Goal: Information Seeking & Learning: Learn about a topic

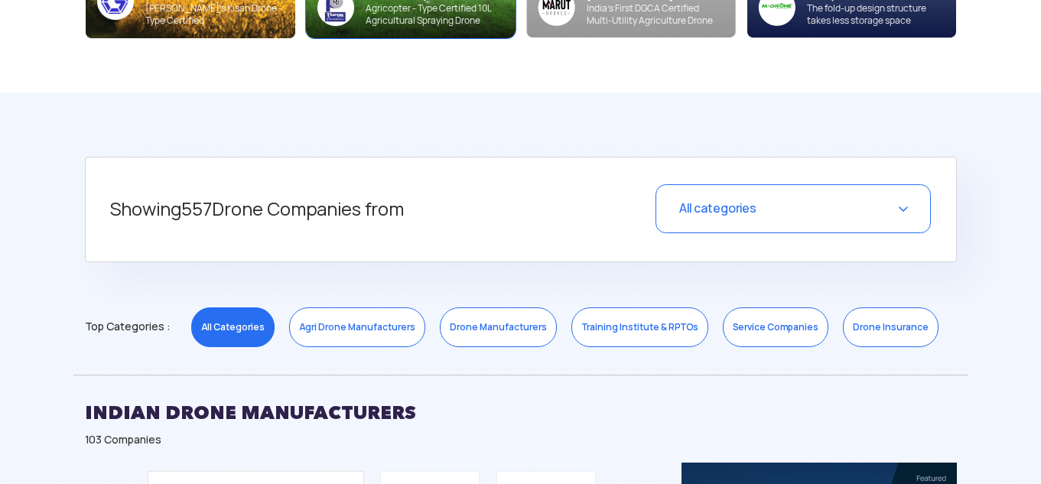
scroll to position [495, 0]
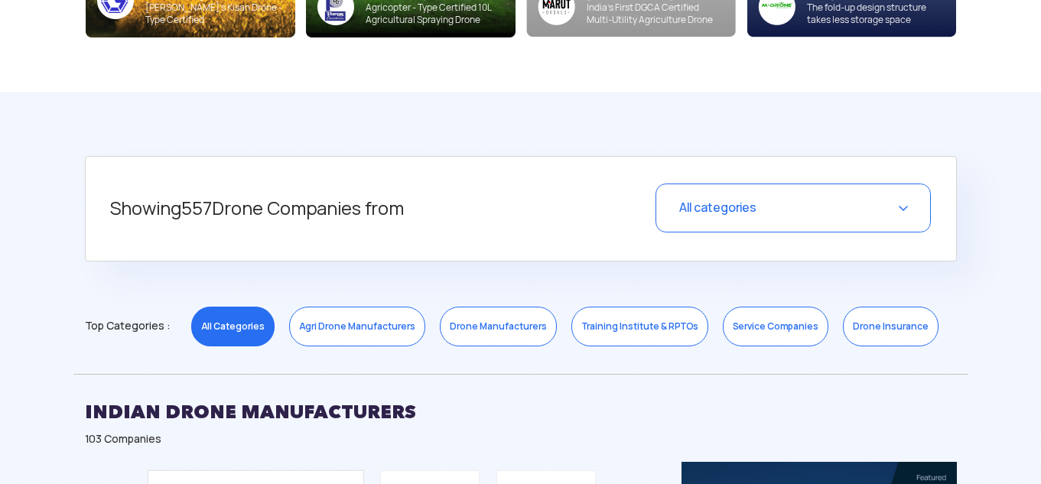
click at [899, 206] on div "All categories" at bounding box center [792, 208] width 275 height 49
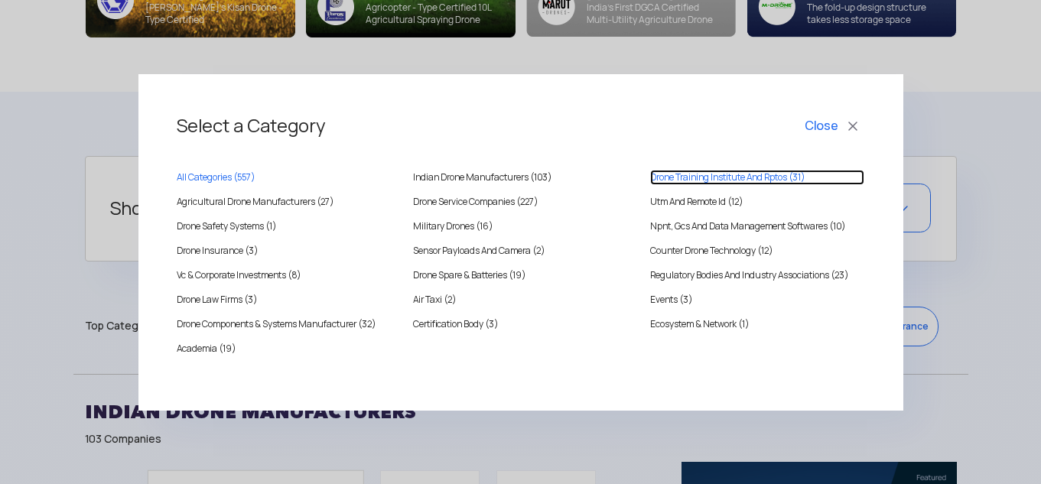
click at [693, 177] on RPTOS "Drone Training Institute And Rptos (31)" at bounding box center [757, 177] width 214 height 15
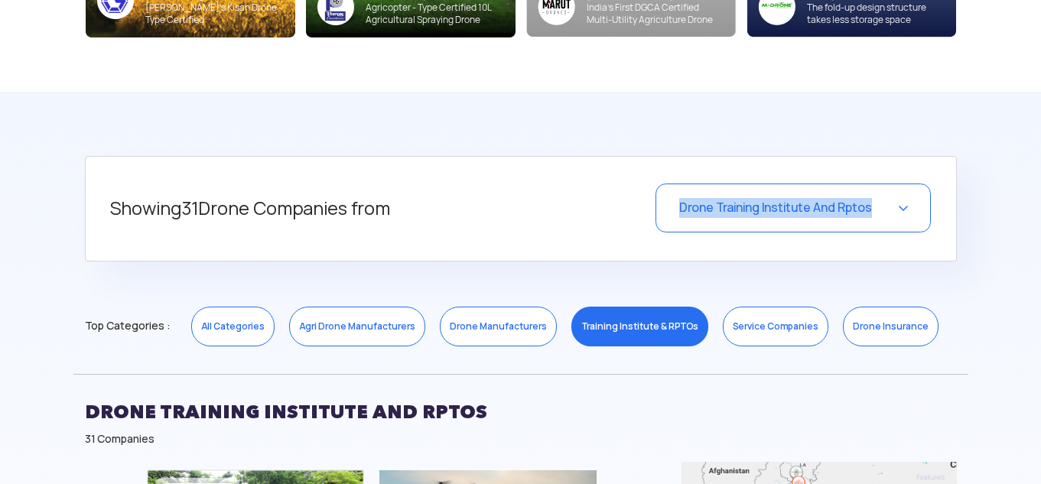
click at [693, 177] on div "Showing 31 Drone Companies from Drone Training Institute And Rptos Select a Cat…" at bounding box center [521, 209] width 872 height 106
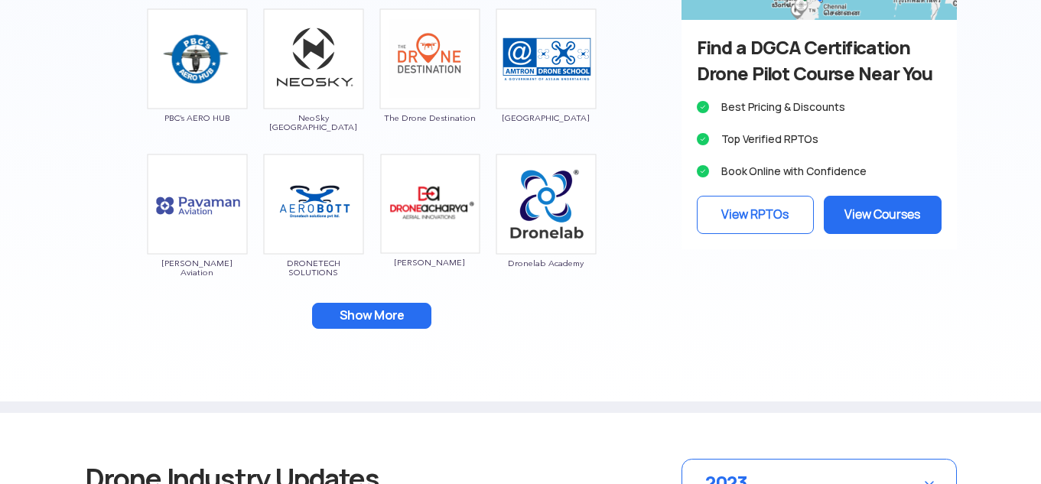
scroll to position [1103, 0]
click at [373, 318] on button "Show More" at bounding box center [371, 315] width 119 height 26
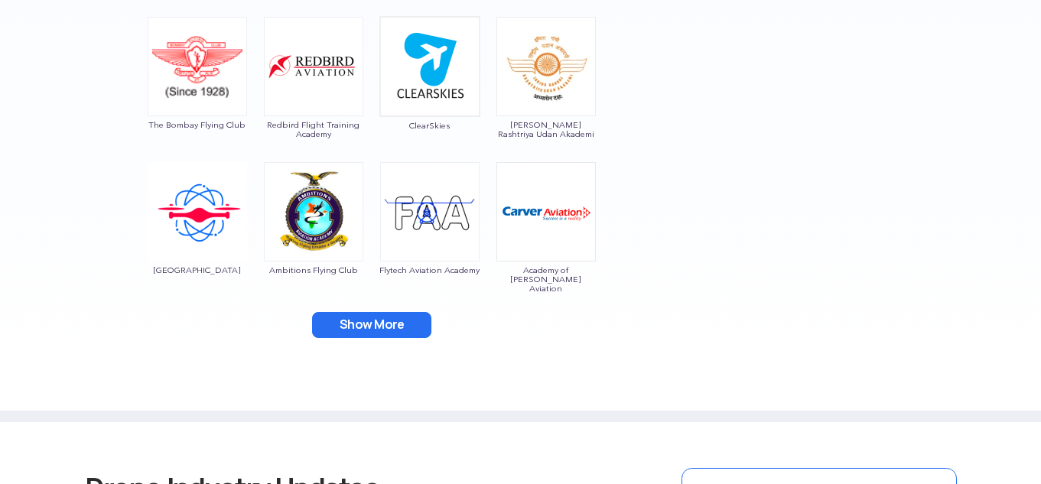
scroll to position [1386, 0]
click at [363, 314] on button "Show More" at bounding box center [371, 324] width 119 height 26
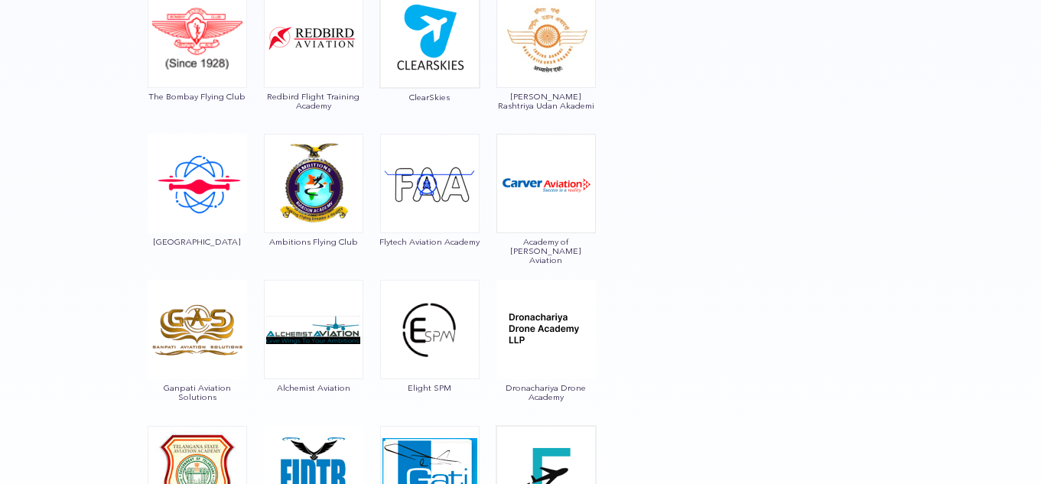
scroll to position [1414, 0]
drag, startPoint x: 406, startPoint y: 388, endPoint x: 450, endPoint y: 386, distance: 44.4
click at [450, 386] on span "Elight SPM" at bounding box center [429, 386] width 101 height 9
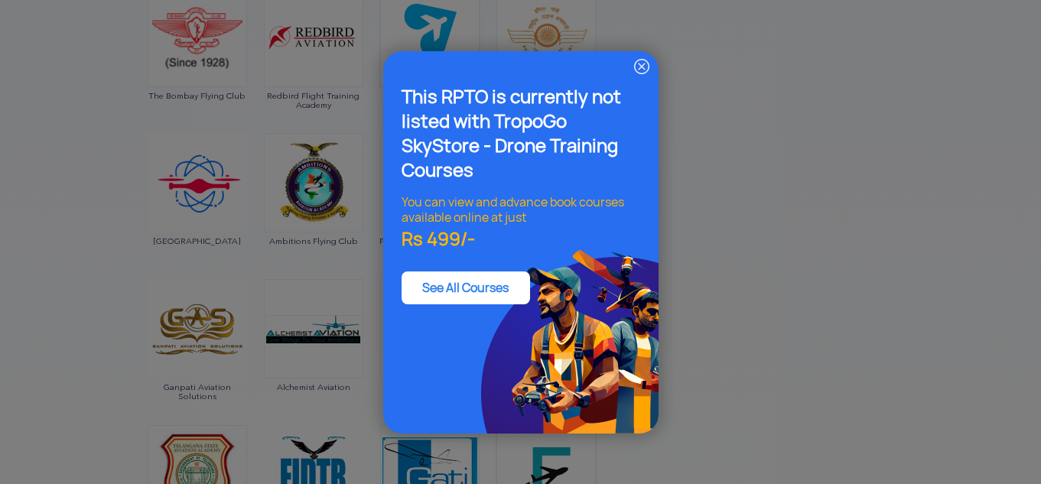
click at [643, 62] on img at bounding box center [641, 66] width 18 height 18
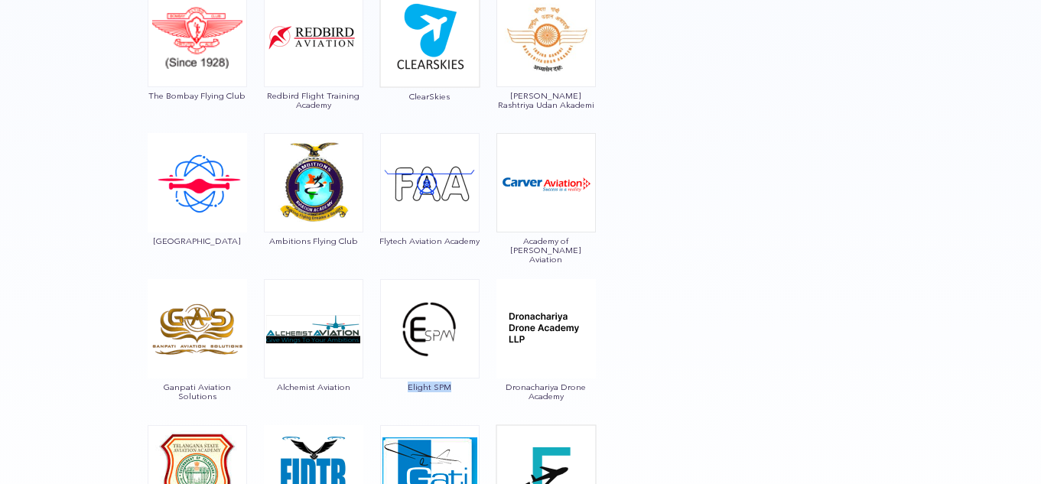
click at [441, 337] on img at bounding box center [429, 328] width 99 height 99
click at [0, 0] on div "This RPTO is currently not listed with TropoGo SkyStore - Drone Training Course…" at bounding box center [0, 0] width 0 height 0
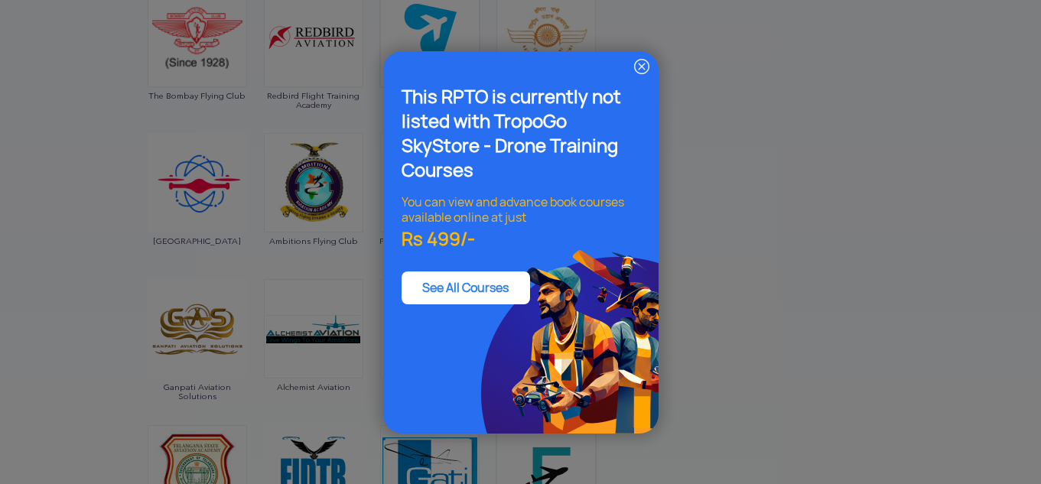
click at [642, 61] on img at bounding box center [641, 66] width 18 height 18
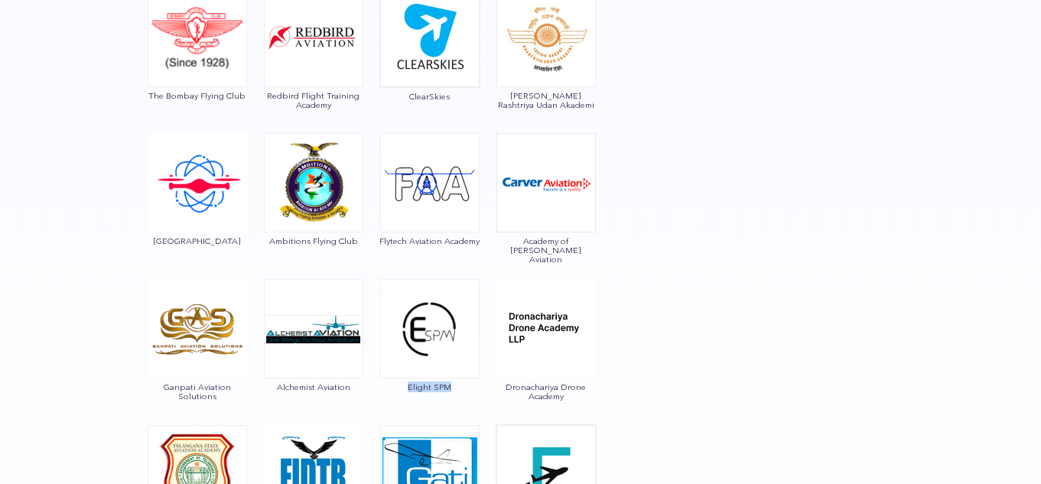
copy span "Elight SPM"
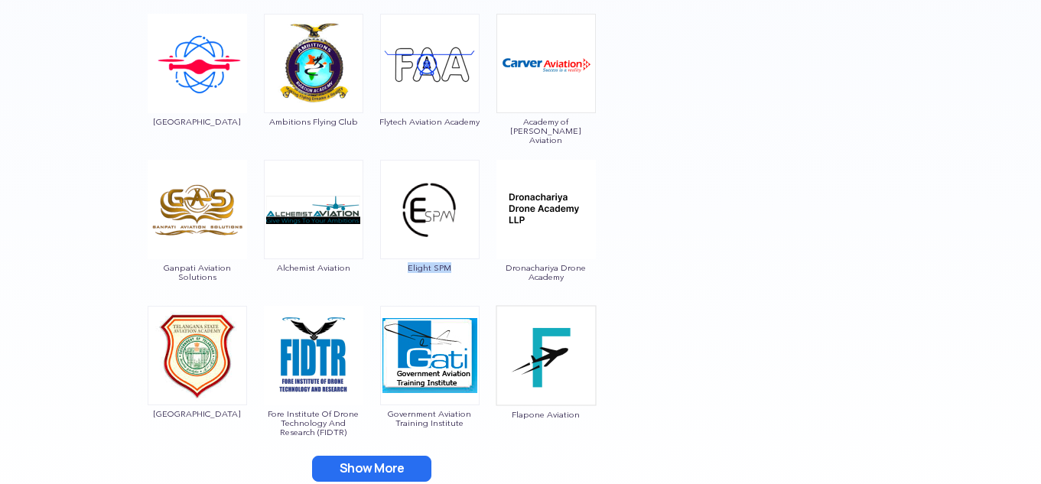
scroll to position [1534, 0]
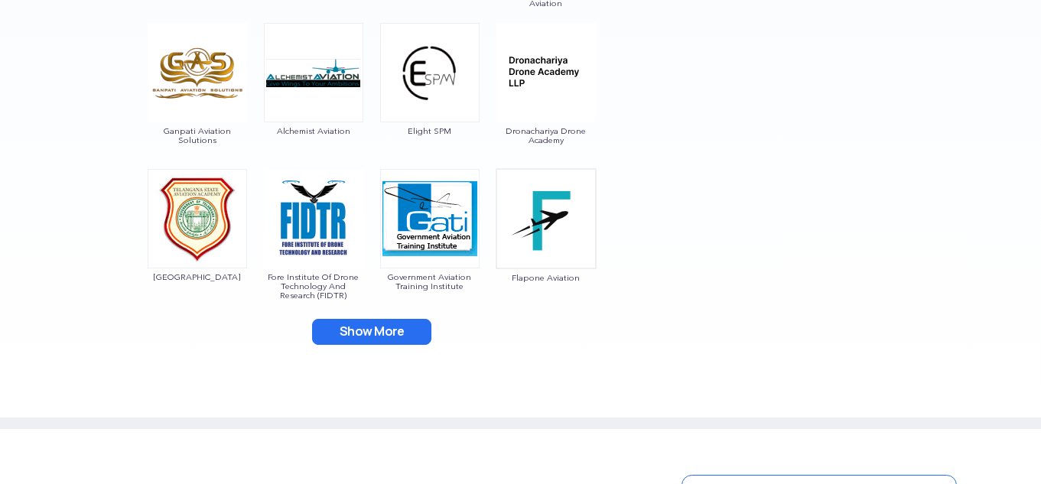
scroll to position [1672, 0]
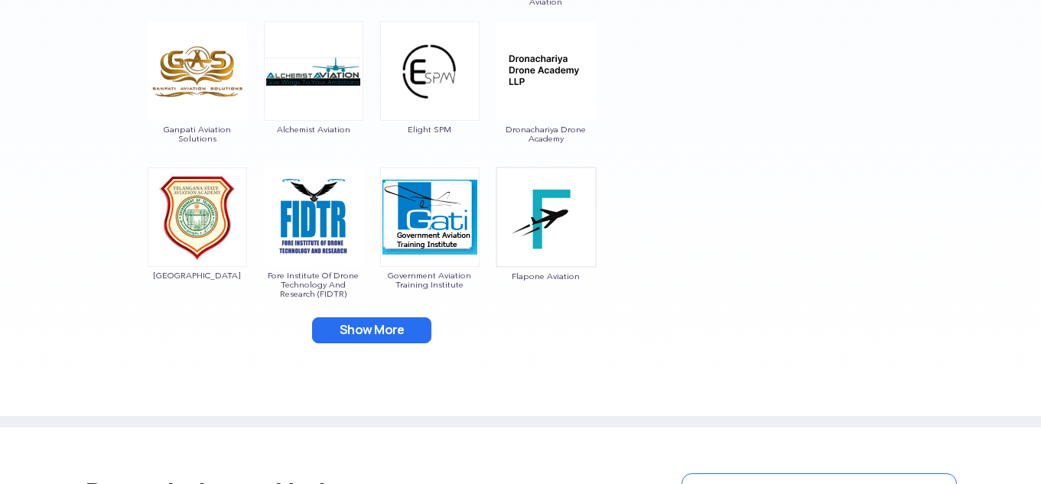
click at [392, 331] on button "Show More" at bounding box center [371, 330] width 119 height 26
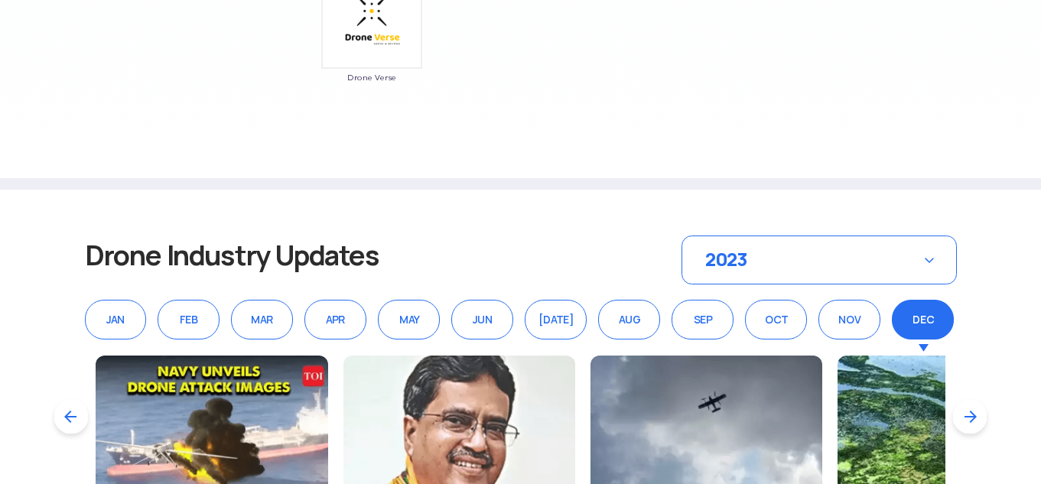
scroll to position [2164, 0]
